Goal: Use online tool/utility: Utilize a website feature to perform a specific function

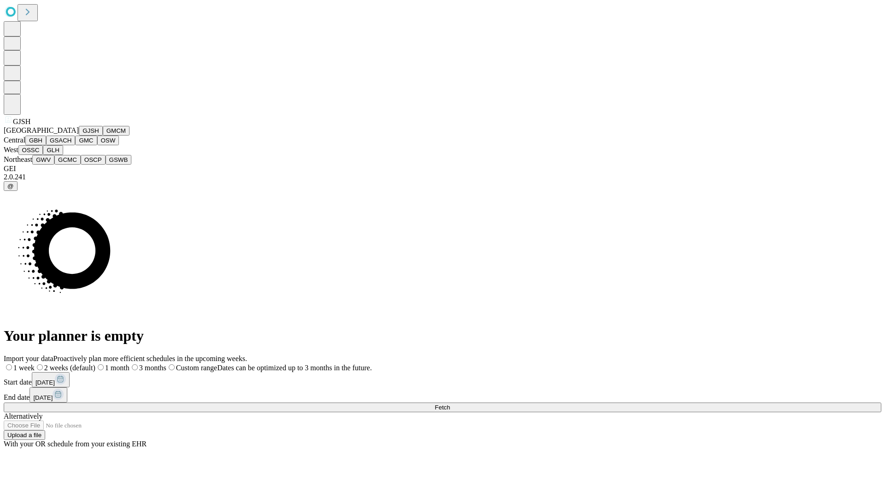
click at [79, 135] on button "GJSH" at bounding box center [91, 131] width 24 height 10
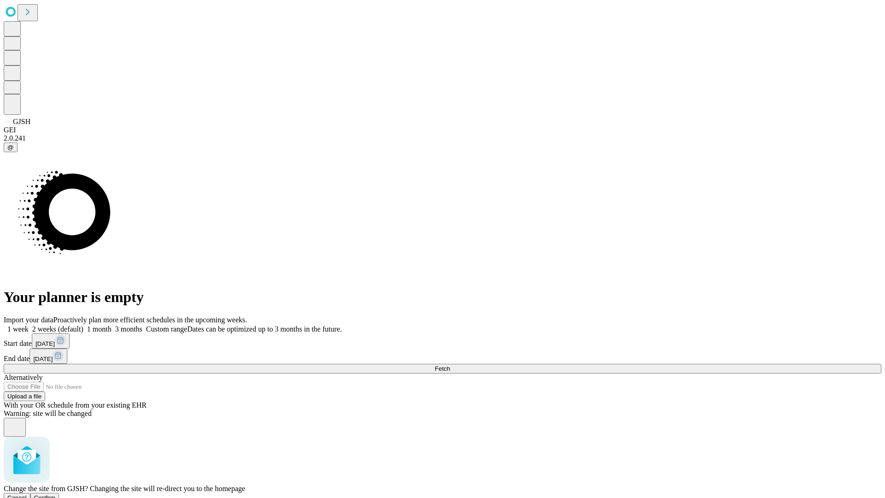
click at [56, 494] on span "Confirm" at bounding box center [45, 497] width 22 height 7
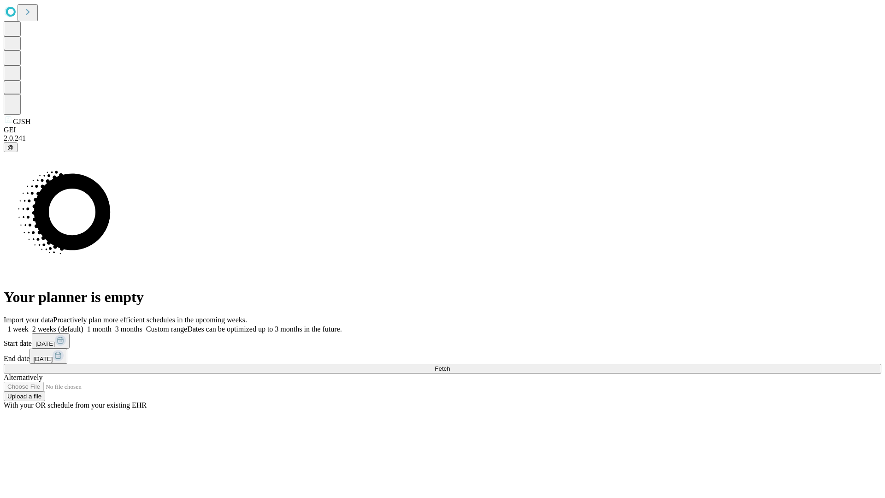
click at [83, 325] on label "2 weeks (default)" at bounding box center [56, 329] width 55 height 8
click at [450, 365] on span "Fetch" at bounding box center [441, 368] width 15 height 7
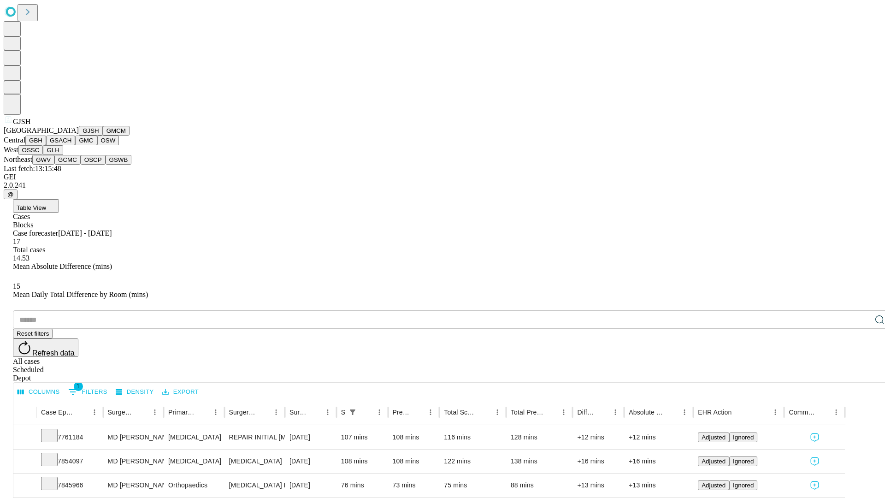
click at [103, 135] on button "GMCM" at bounding box center [116, 131] width 27 height 10
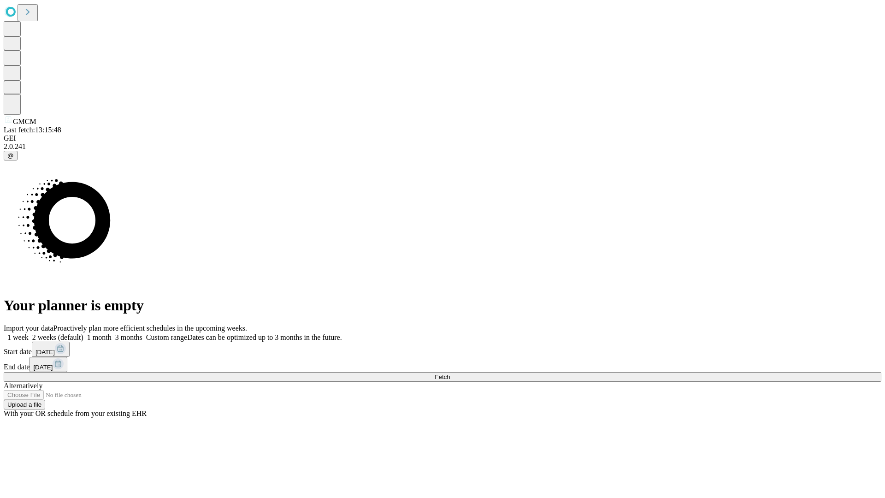
click at [83, 333] on label "2 weeks (default)" at bounding box center [56, 337] width 55 height 8
click at [450, 373] on span "Fetch" at bounding box center [441, 376] width 15 height 7
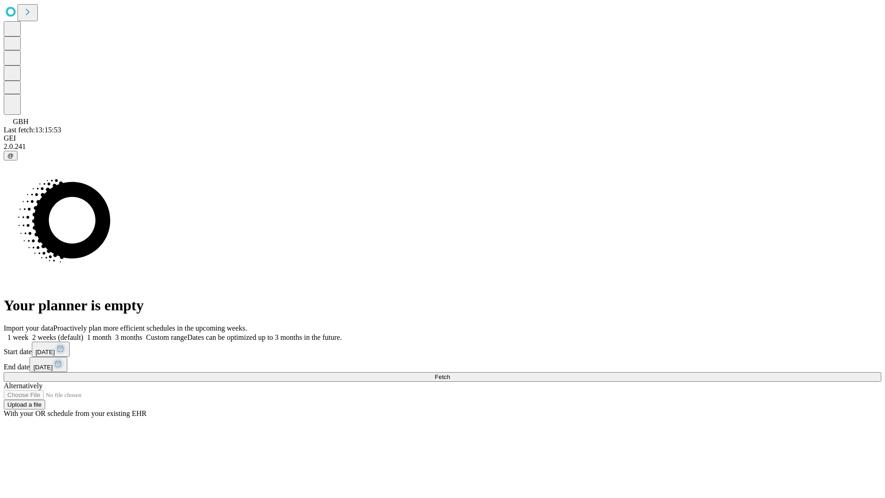
click at [83, 333] on label "2 weeks (default)" at bounding box center [56, 337] width 55 height 8
click at [450, 373] on span "Fetch" at bounding box center [441, 376] width 15 height 7
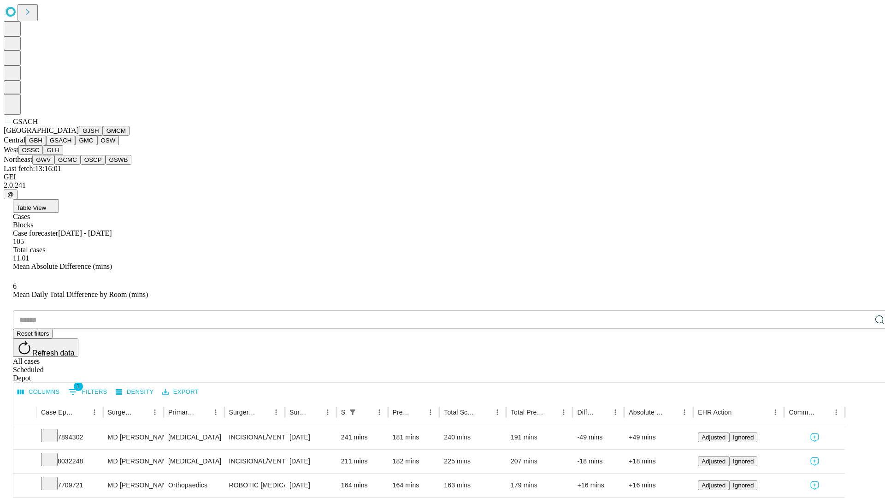
click at [75, 145] on button "GMC" at bounding box center [86, 140] width 22 height 10
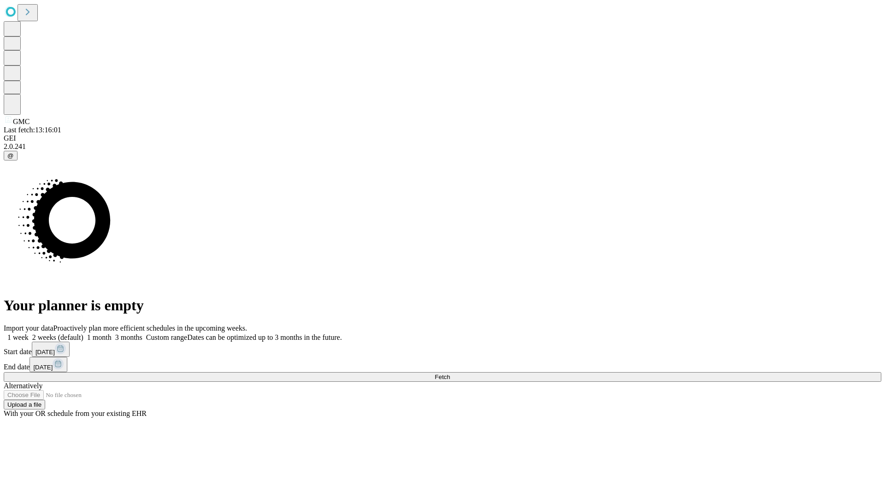
click at [83, 333] on label "2 weeks (default)" at bounding box center [56, 337] width 55 height 8
click at [450, 373] on span "Fetch" at bounding box center [441, 376] width 15 height 7
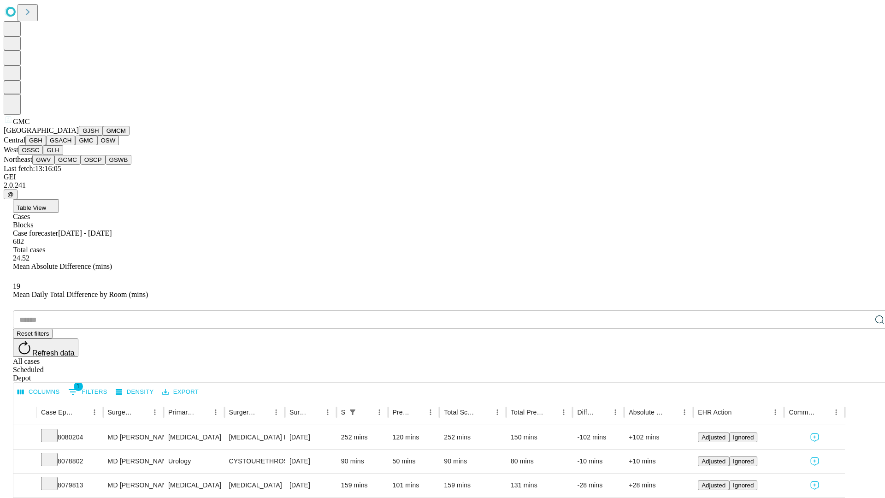
click at [97, 145] on button "OSW" at bounding box center [108, 140] width 22 height 10
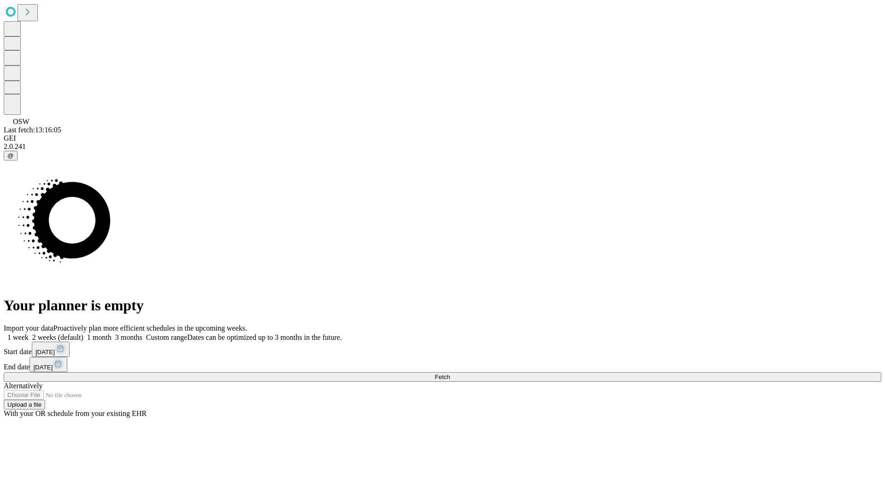
click at [83, 333] on label "2 weeks (default)" at bounding box center [56, 337] width 55 height 8
click at [450, 373] on span "Fetch" at bounding box center [441, 376] width 15 height 7
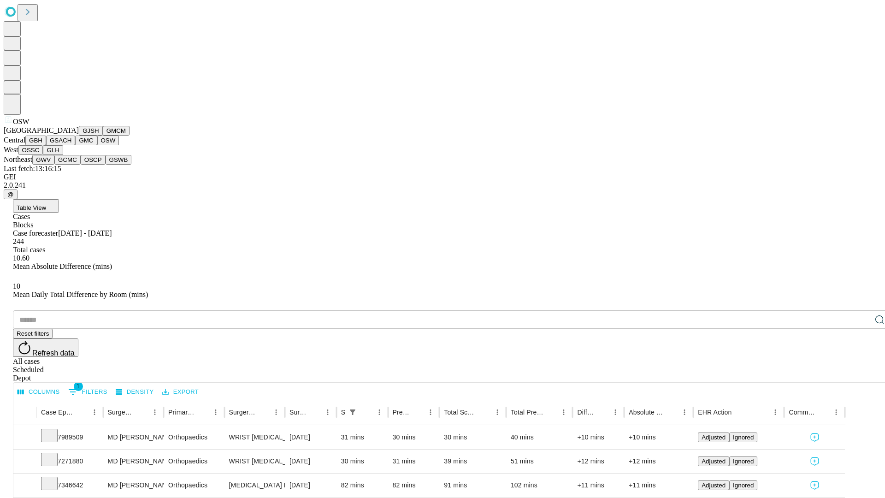
click at [43, 155] on button "OSSC" at bounding box center [30, 150] width 25 height 10
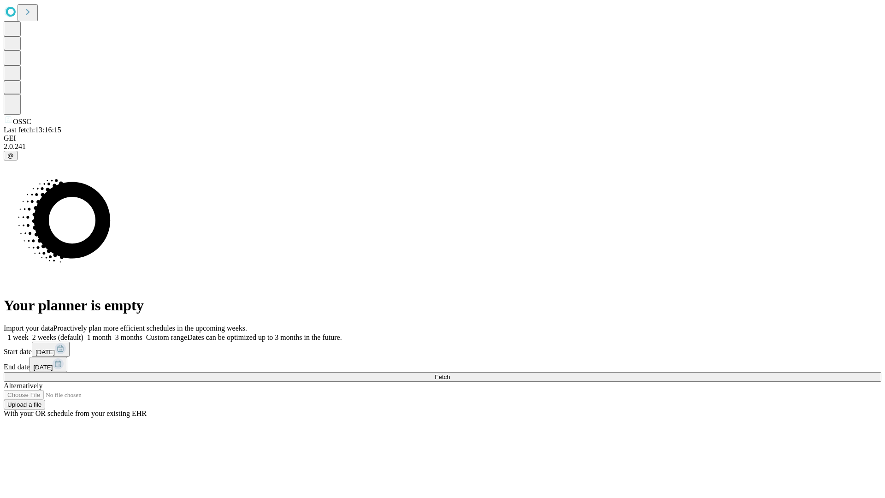
click at [83, 333] on label "2 weeks (default)" at bounding box center [56, 337] width 55 height 8
click at [450, 373] on span "Fetch" at bounding box center [441, 376] width 15 height 7
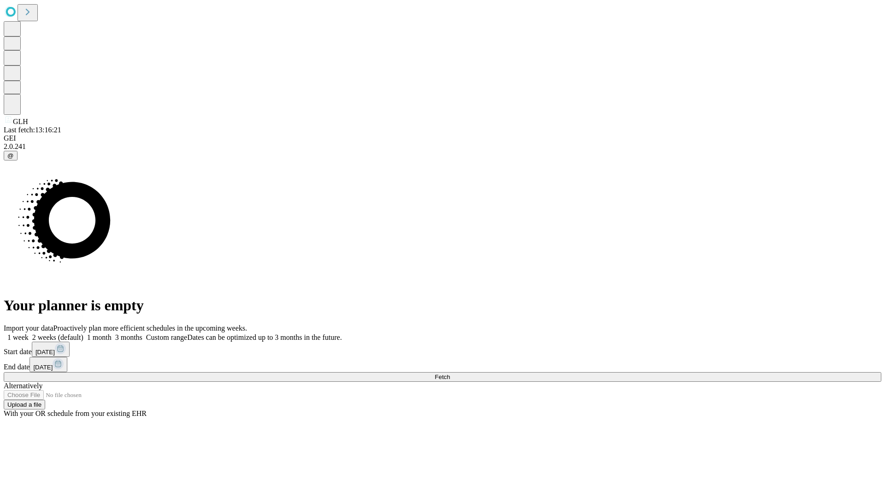
click at [83, 333] on label "2 weeks (default)" at bounding box center [56, 337] width 55 height 8
click at [450, 373] on span "Fetch" at bounding box center [441, 376] width 15 height 7
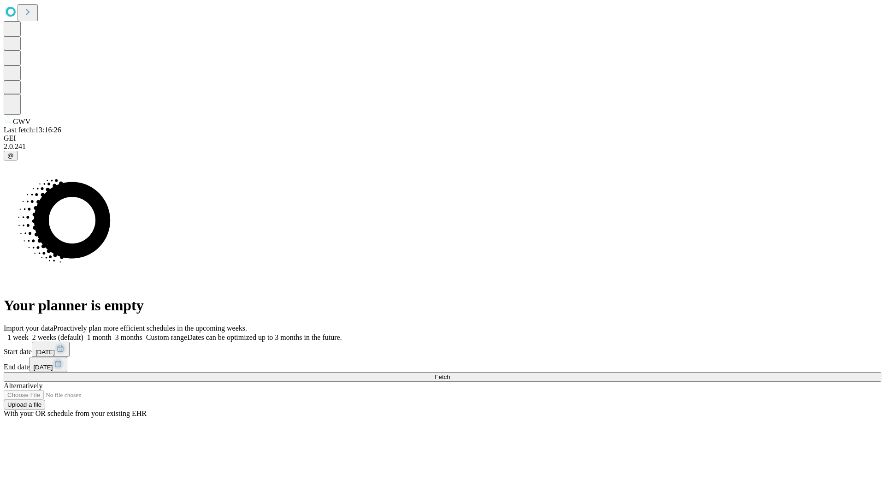
click at [450, 373] on span "Fetch" at bounding box center [441, 376] width 15 height 7
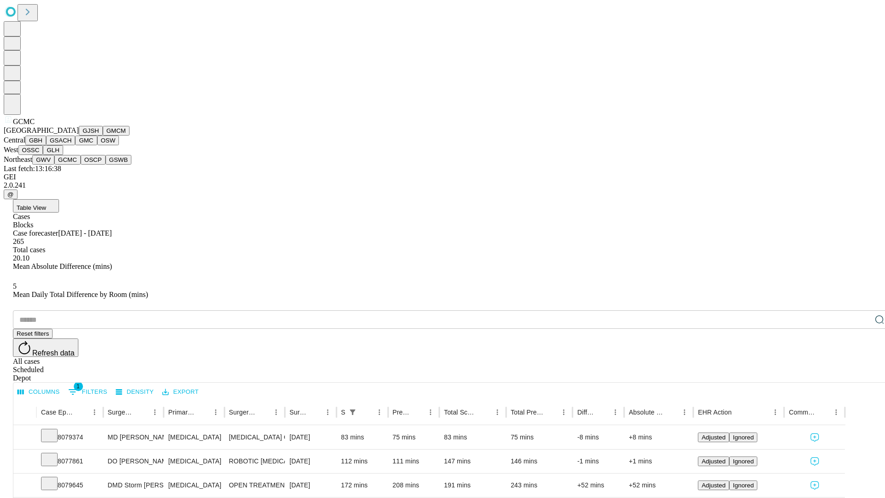
click at [81, 164] on button "OSCP" at bounding box center [93, 160] width 25 height 10
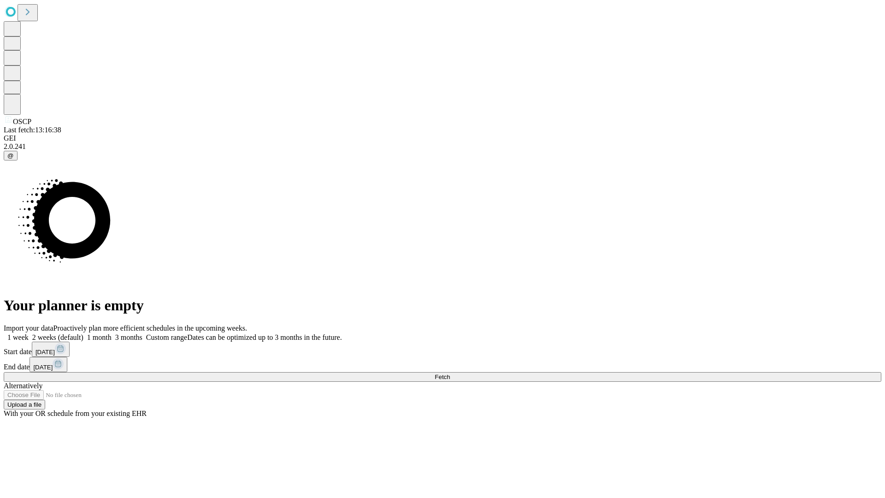
click at [83, 333] on label "2 weeks (default)" at bounding box center [56, 337] width 55 height 8
click at [450, 373] on span "Fetch" at bounding box center [441, 376] width 15 height 7
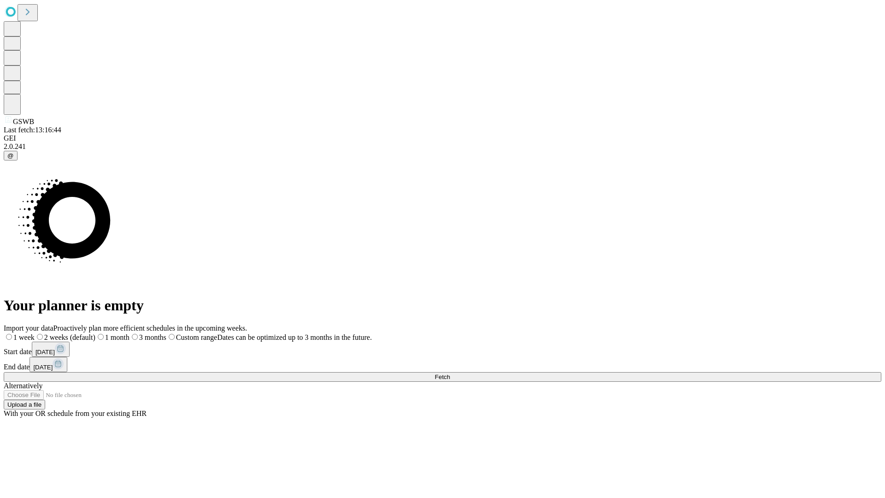
click at [450, 373] on span "Fetch" at bounding box center [441, 376] width 15 height 7
